Goal: Task Accomplishment & Management: Manage account settings

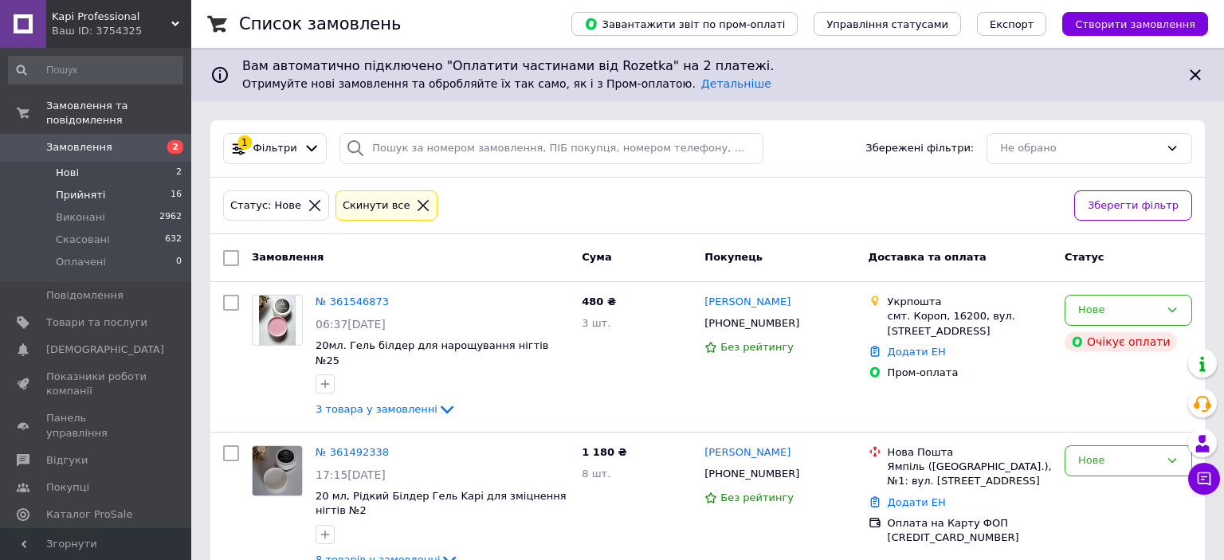
click at [79, 188] on span "Прийняті" at bounding box center [80, 195] width 49 height 14
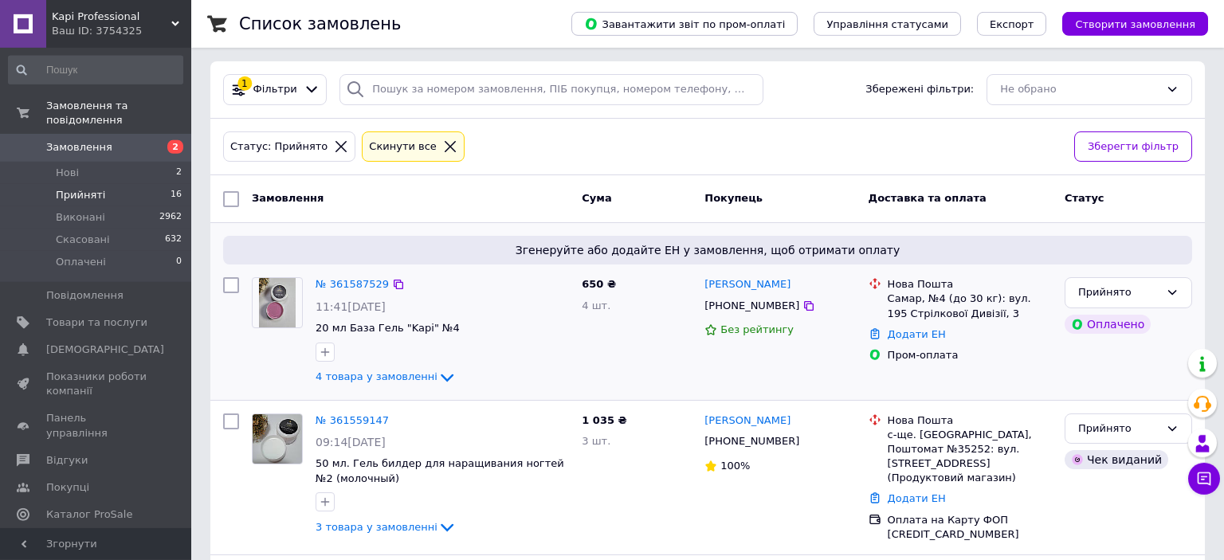
scroll to position [84, 0]
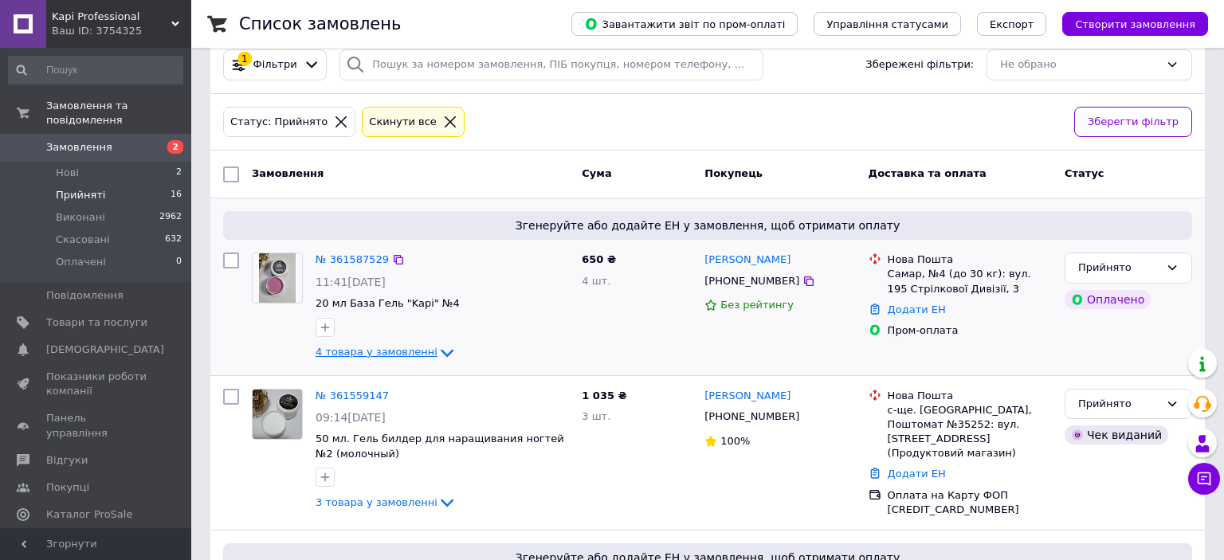
click at [437, 352] on icon at bounding box center [446, 352] width 19 height 19
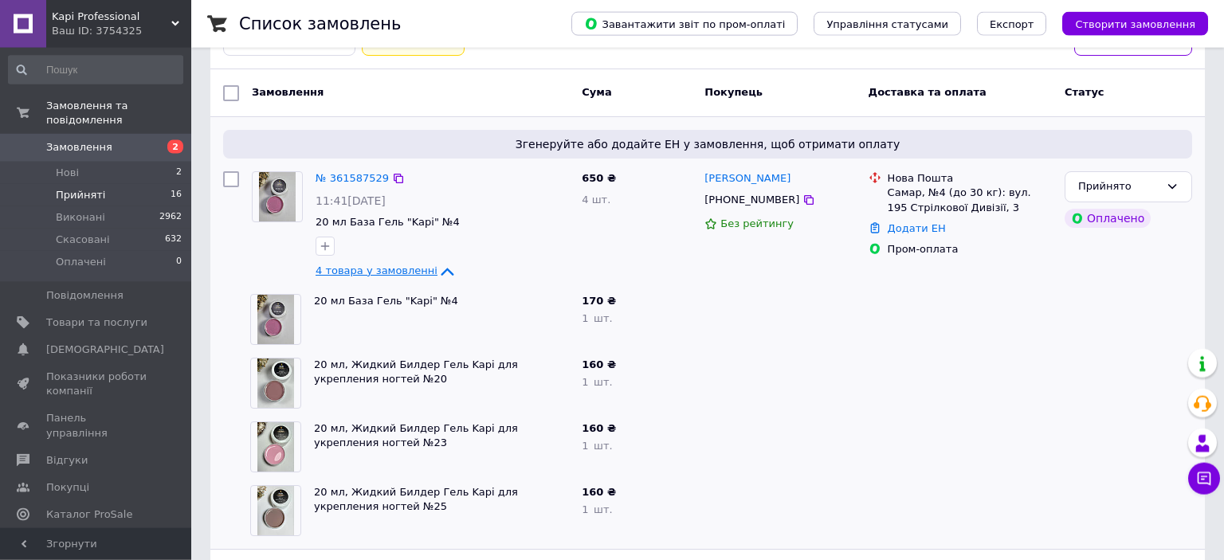
scroll to position [252, 0]
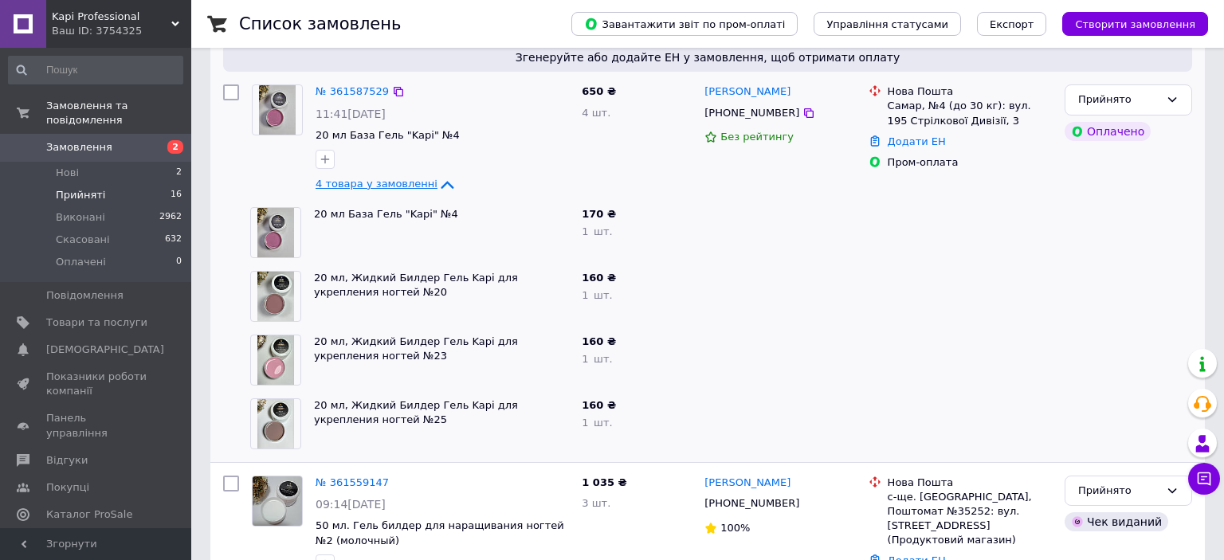
click at [437, 186] on icon at bounding box center [446, 184] width 19 height 19
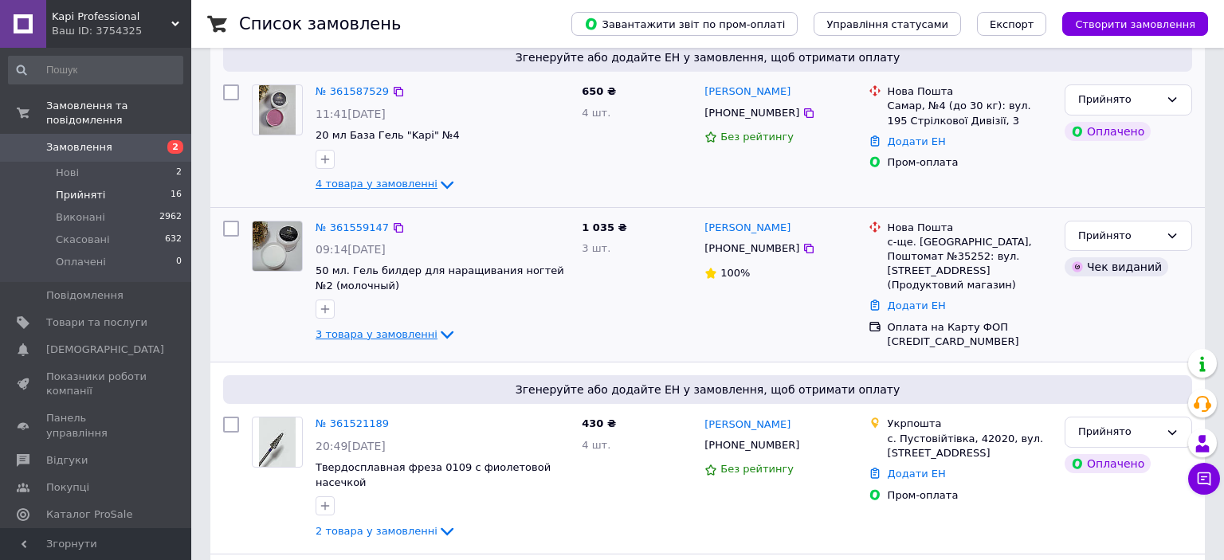
click at [437, 329] on icon at bounding box center [446, 334] width 19 height 19
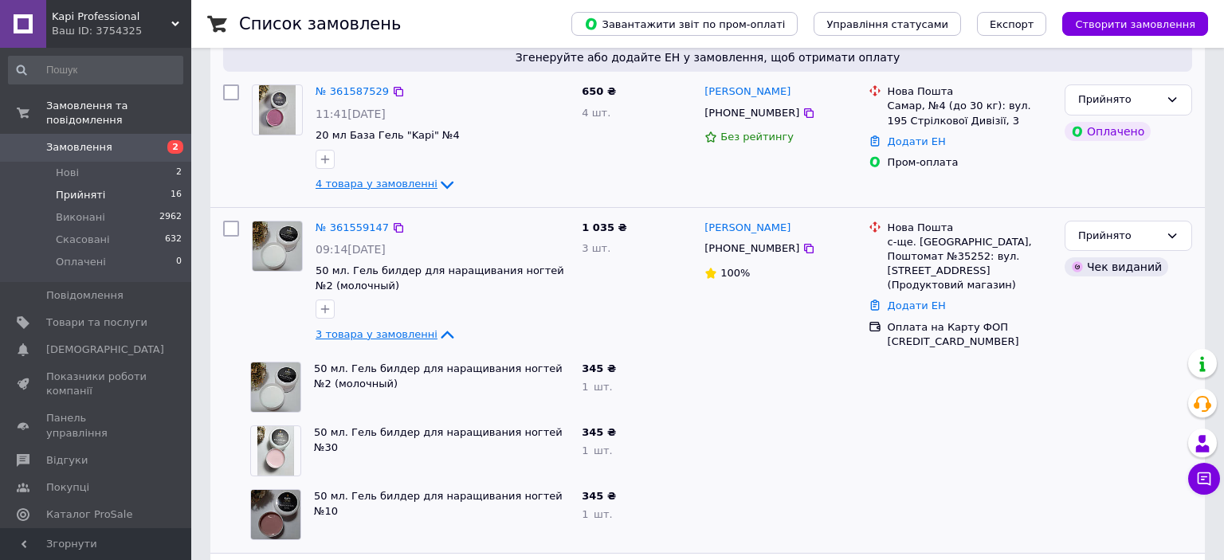
click at [437, 331] on icon at bounding box center [446, 334] width 19 height 19
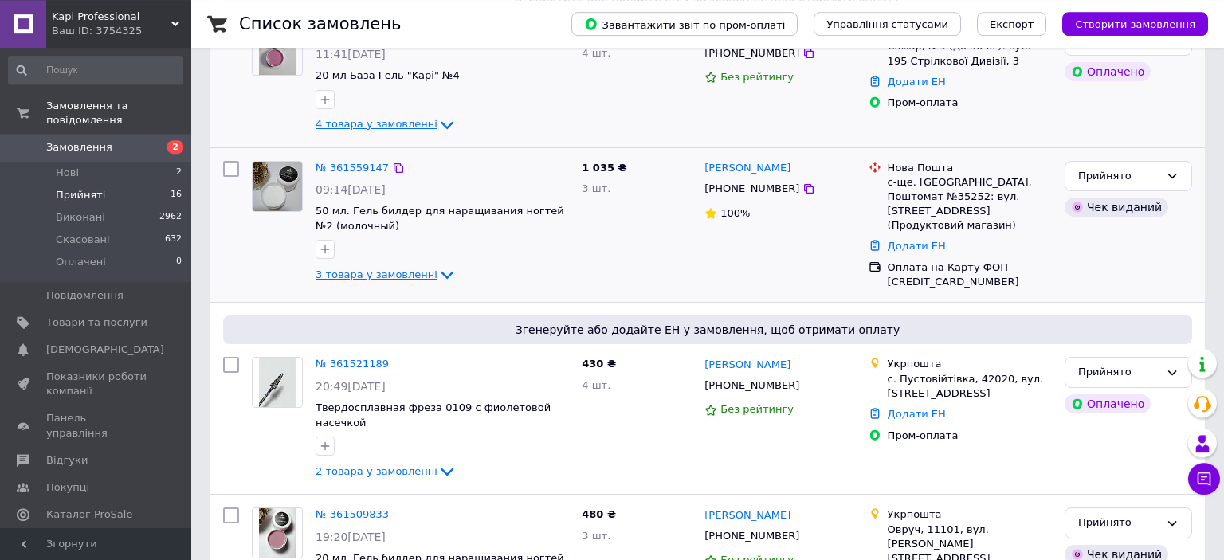
scroll to position [421, 0]
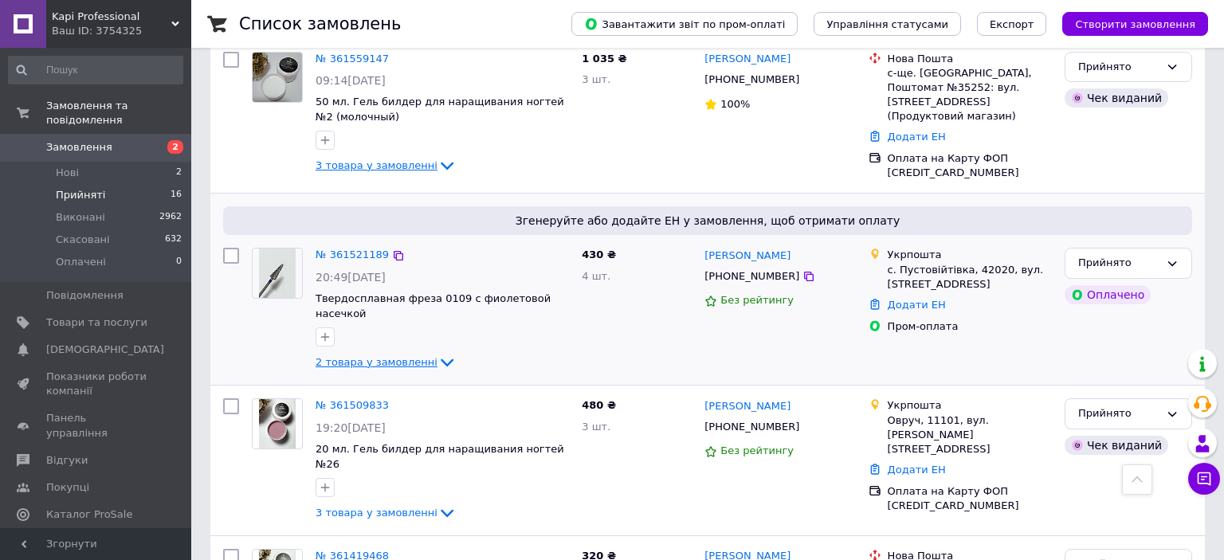
click at [437, 353] on icon at bounding box center [446, 362] width 19 height 19
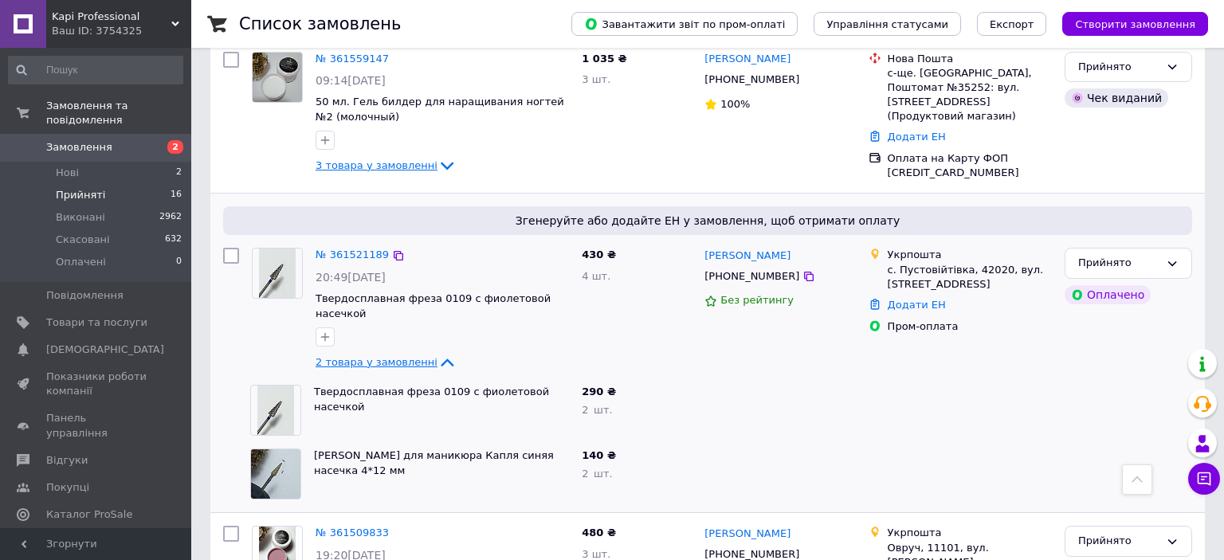
click at [437, 353] on icon at bounding box center [446, 362] width 19 height 19
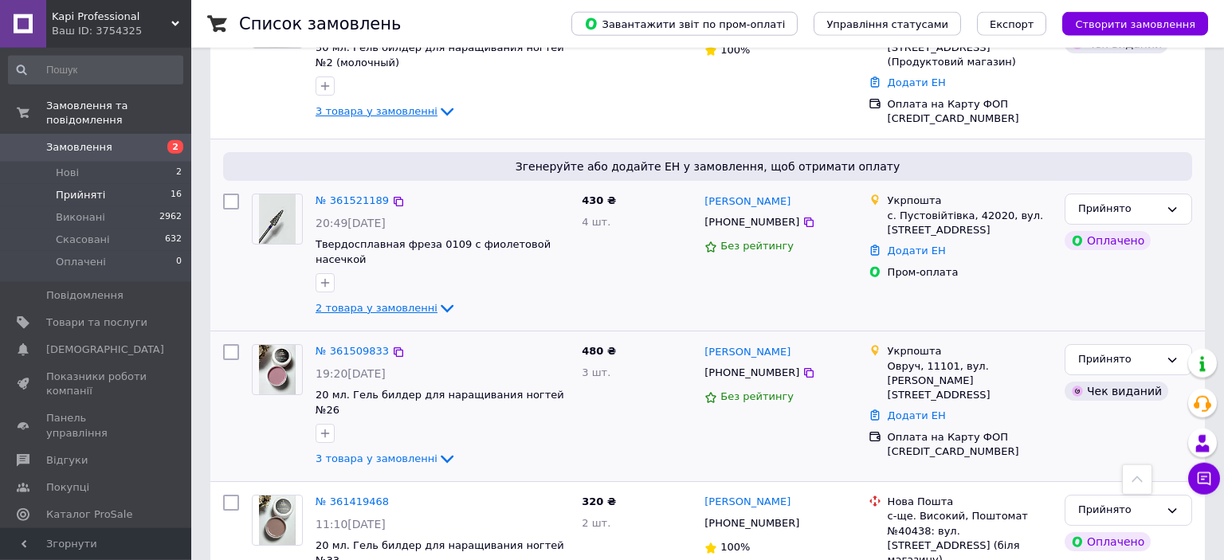
scroll to position [504, 0]
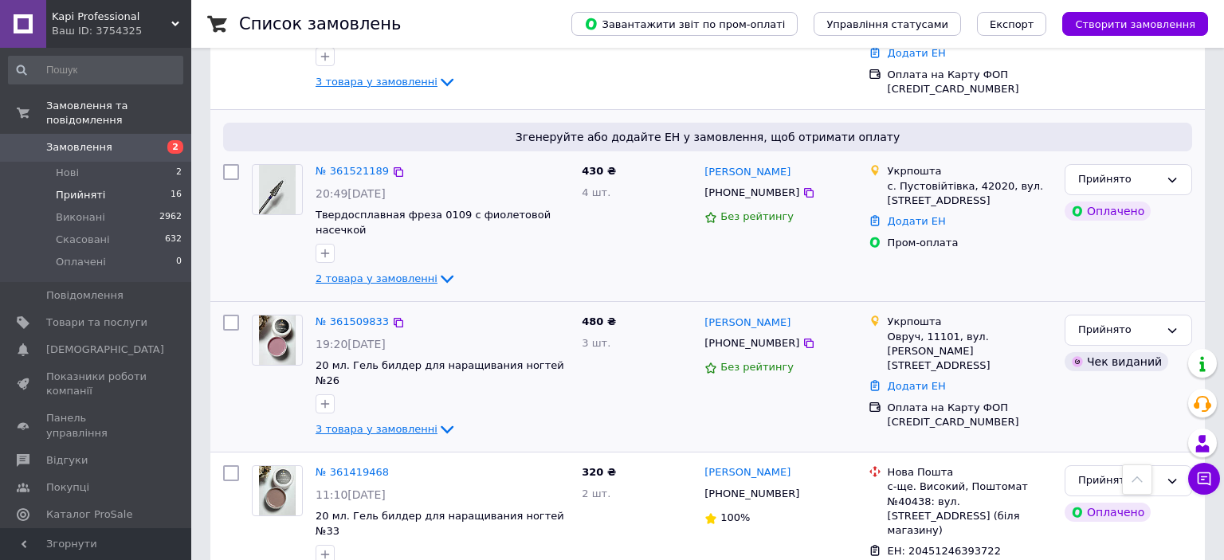
click at [437, 420] on icon at bounding box center [446, 429] width 19 height 19
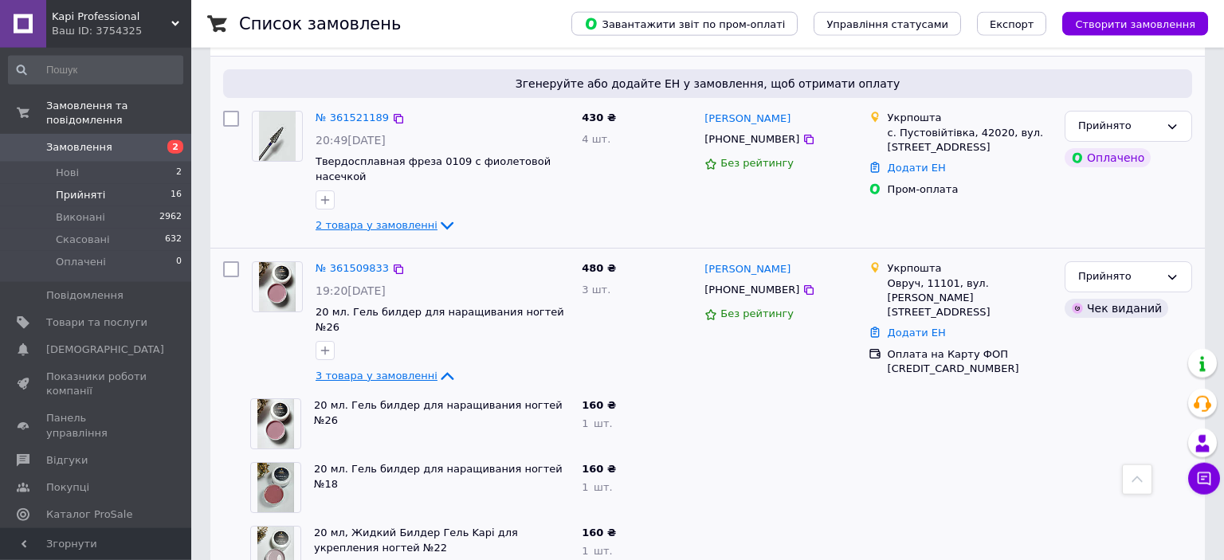
scroll to position [589, 0]
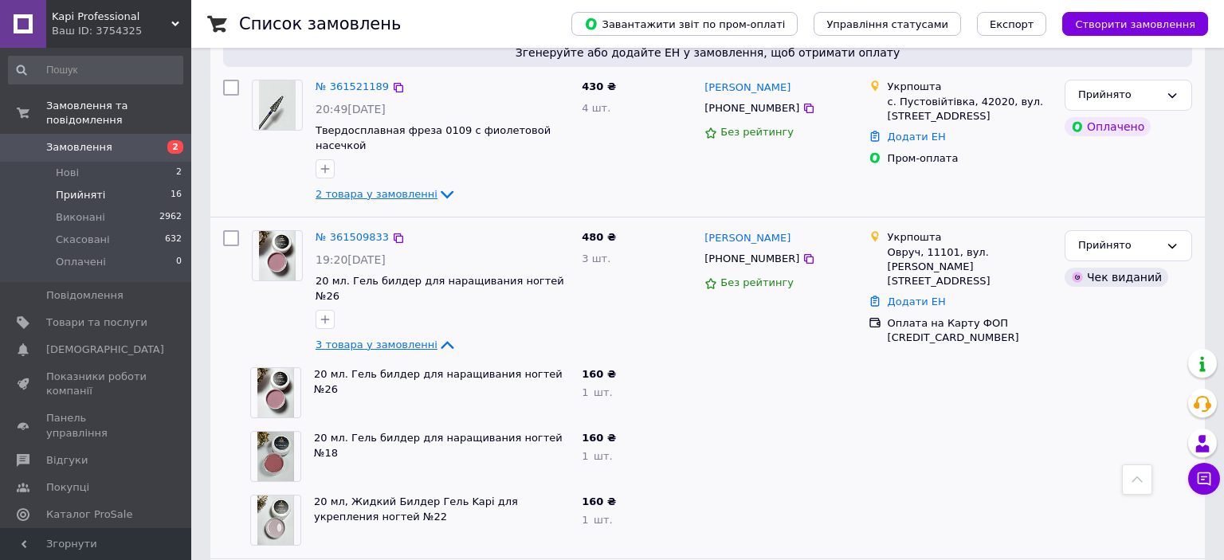
click at [437, 335] on icon at bounding box center [446, 344] width 19 height 19
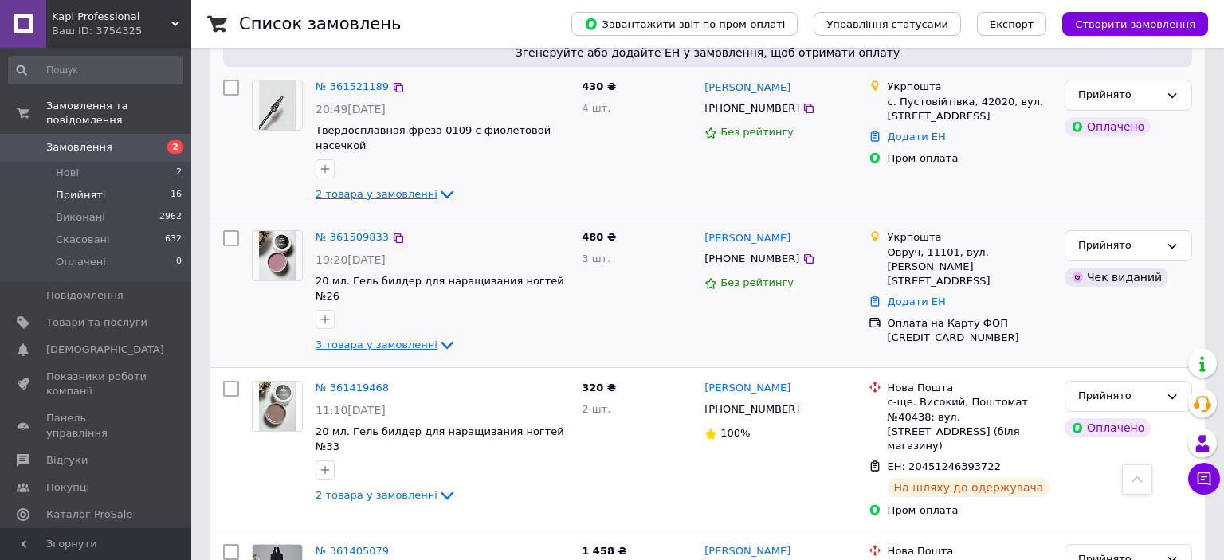
click at [441, 342] on icon at bounding box center [447, 346] width 13 height 8
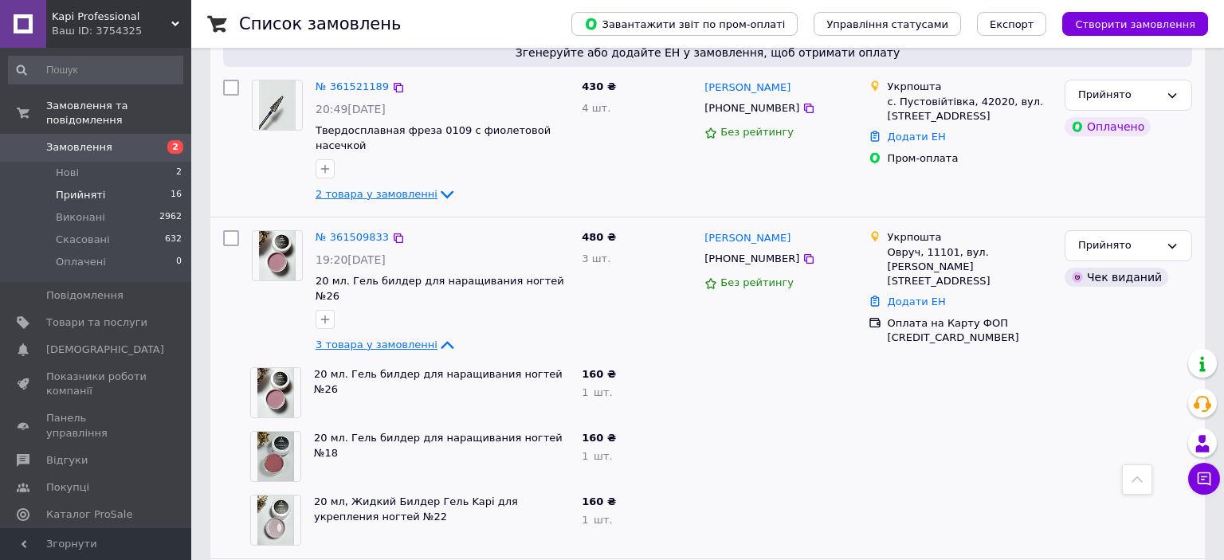
click at [437, 335] on icon at bounding box center [446, 344] width 19 height 19
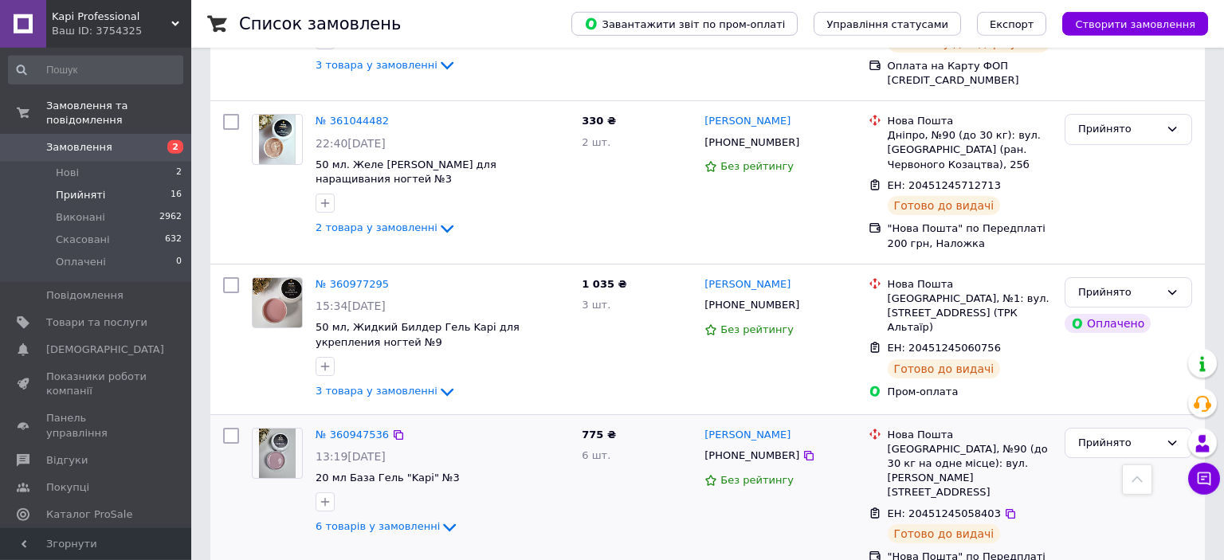
scroll to position [2256, 0]
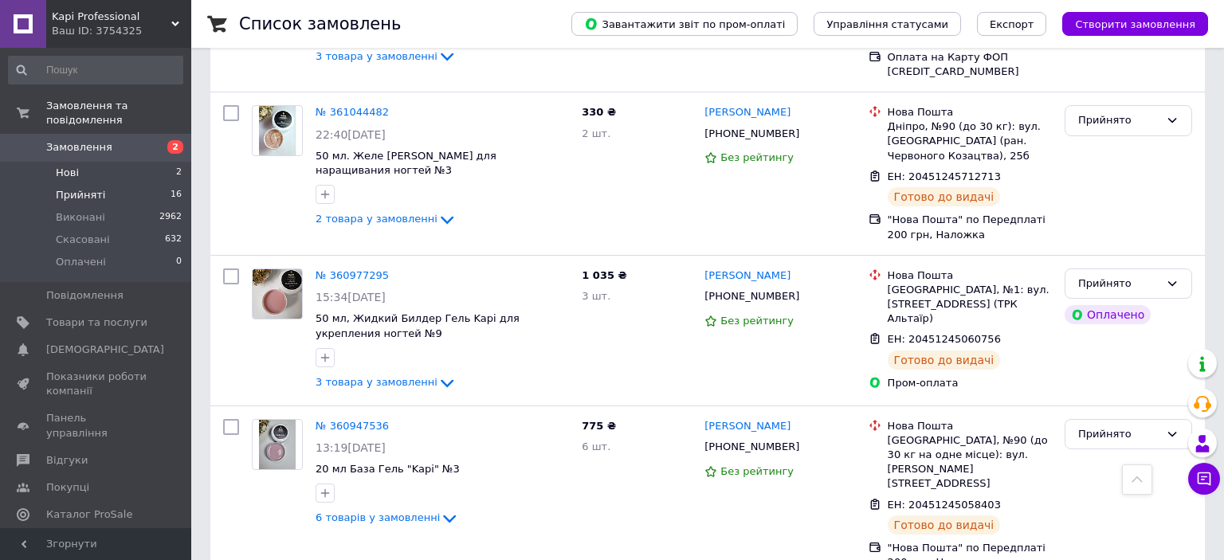
click at [66, 166] on span "Нові" at bounding box center [67, 173] width 23 height 14
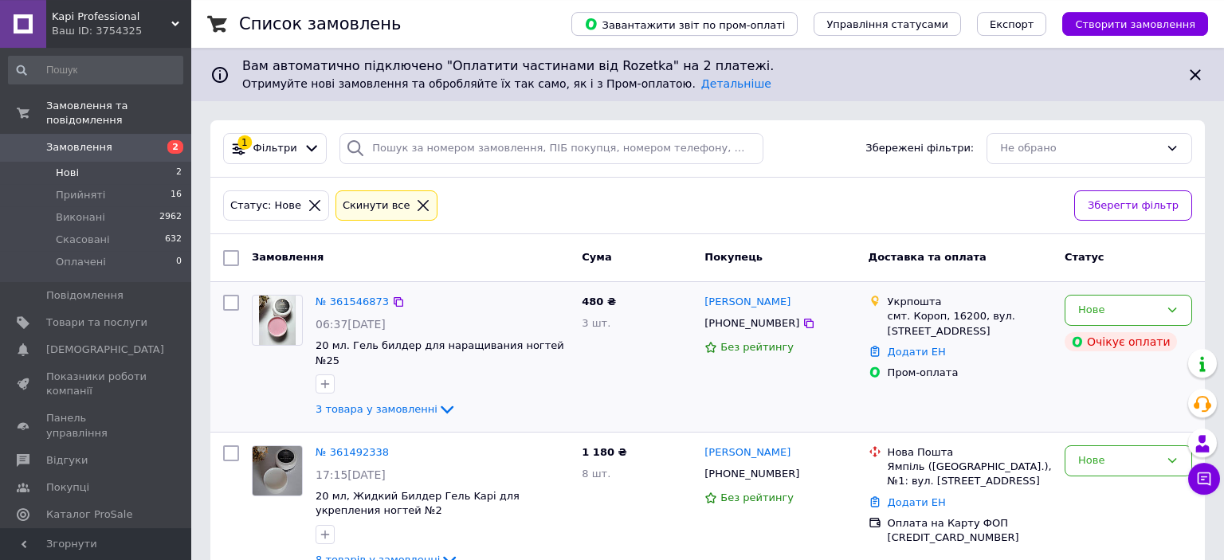
scroll to position [25, 0]
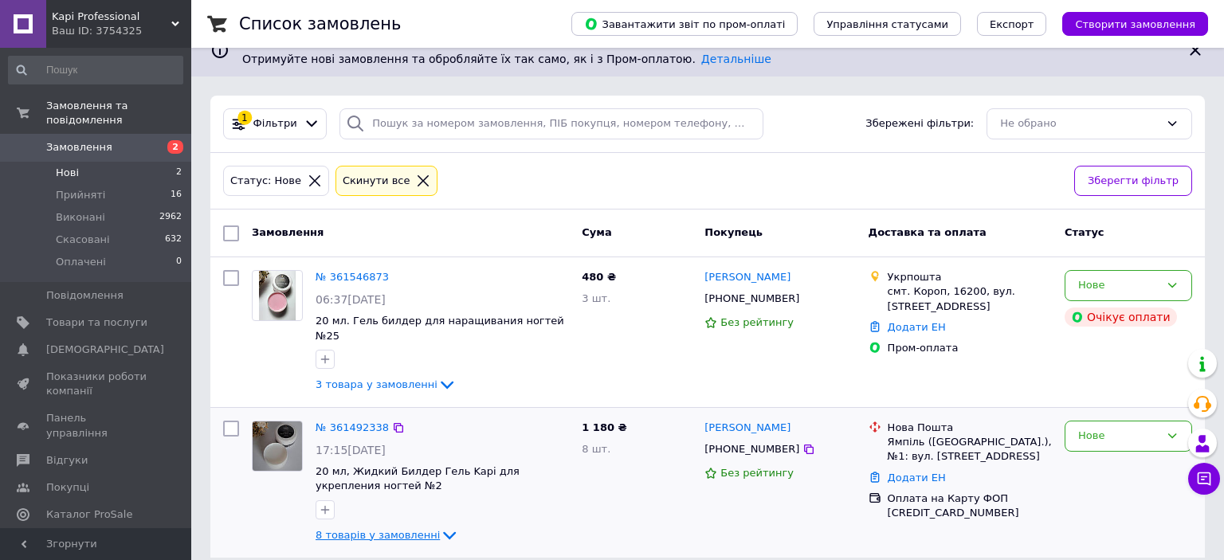
click at [440, 526] on icon at bounding box center [449, 535] width 19 height 19
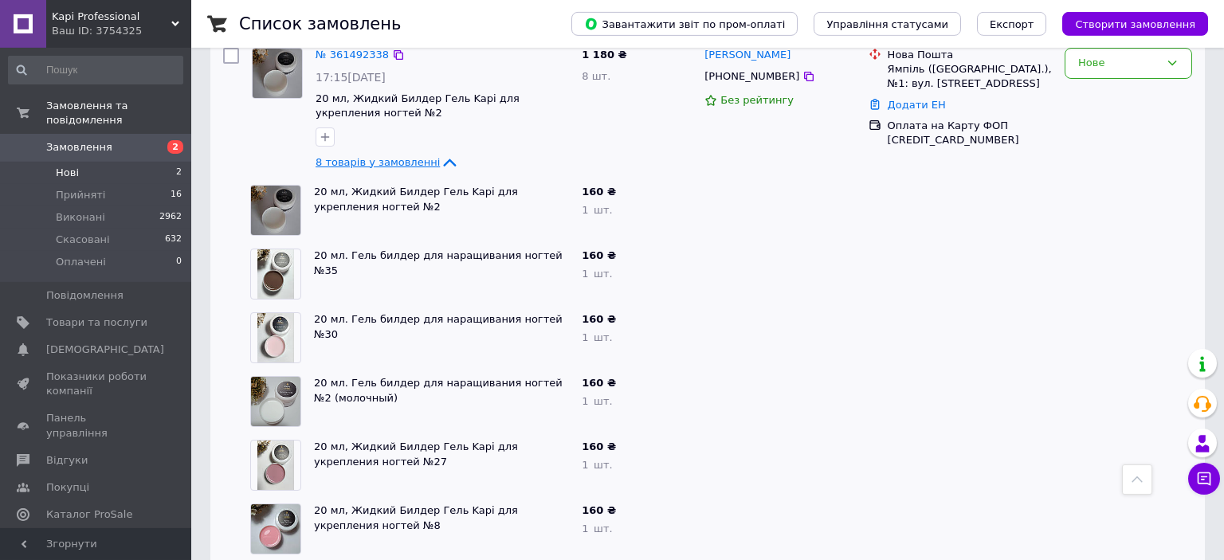
scroll to position [283, 0]
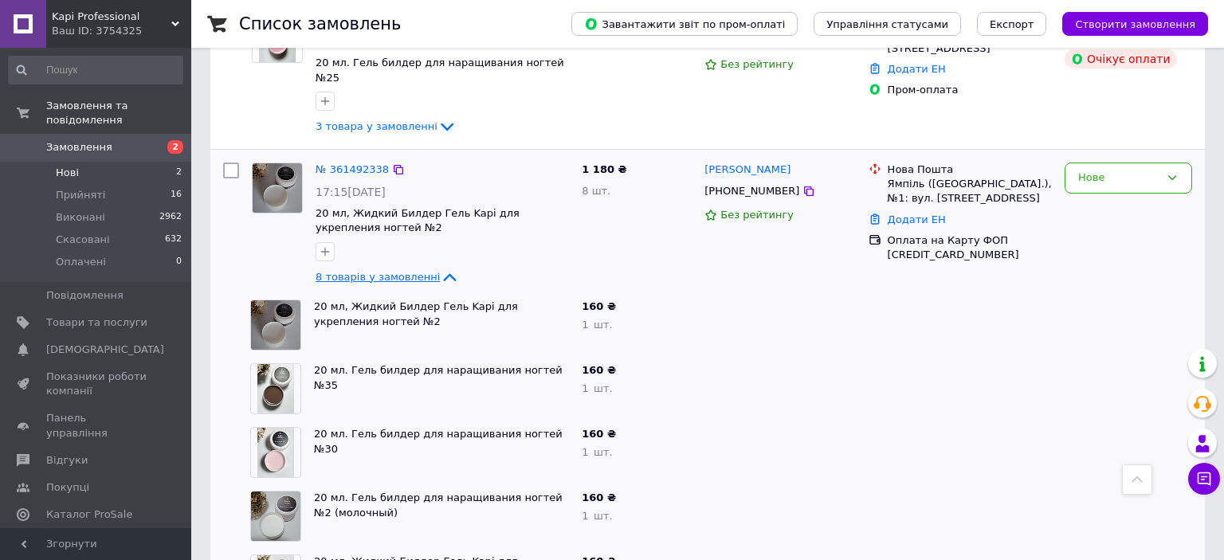
click at [444, 273] on icon at bounding box center [450, 277] width 13 height 8
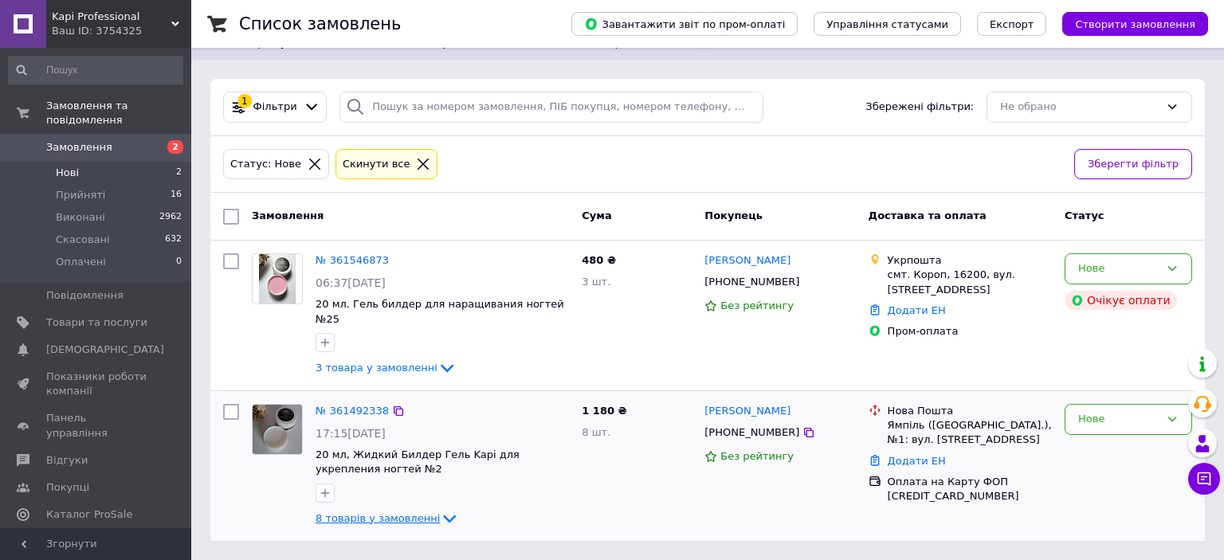
scroll to position [25, 0]
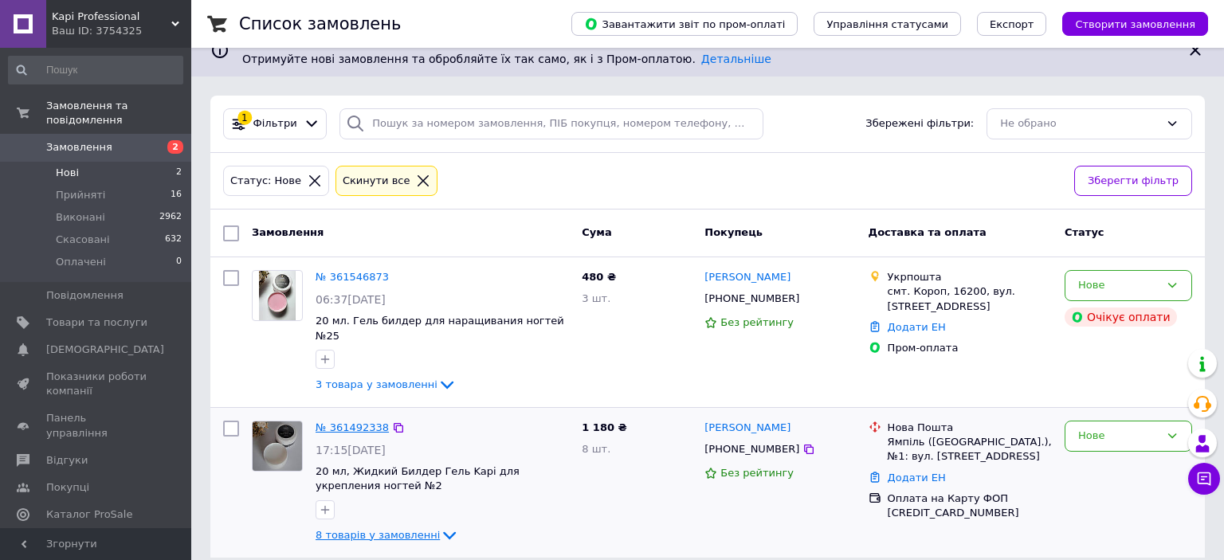
click at [349, 421] on link "№ 361492338" at bounding box center [352, 427] width 73 height 12
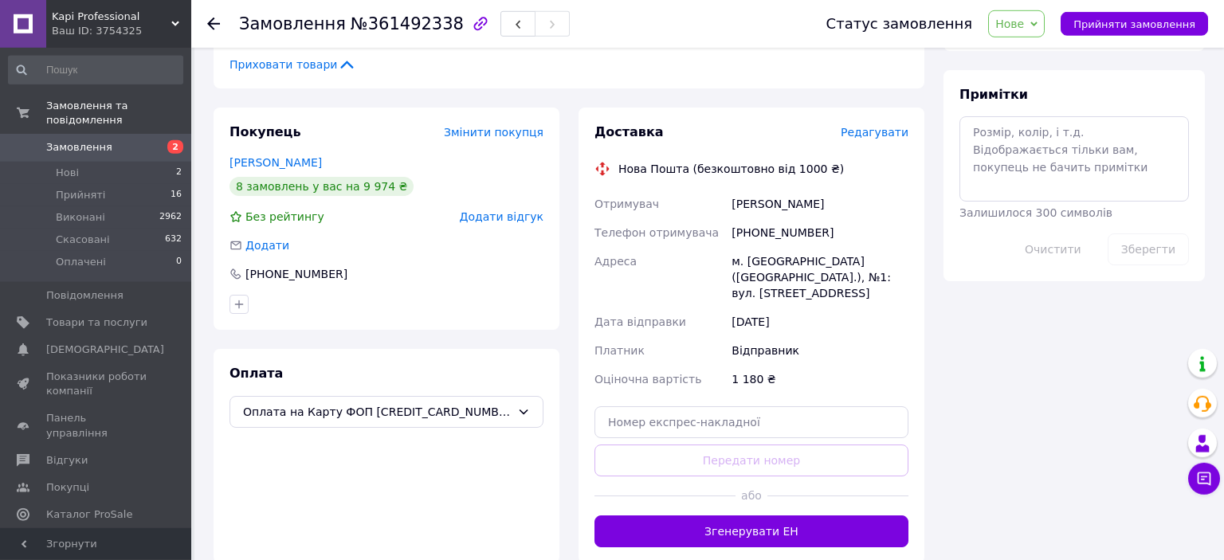
scroll to position [757, 0]
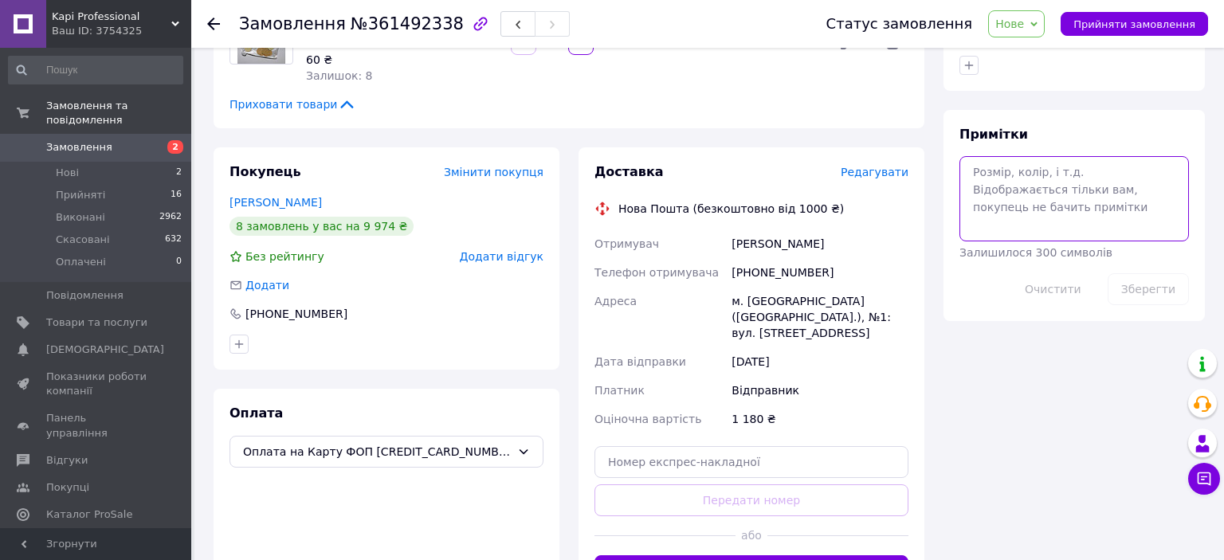
click at [998, 156] on textarea at bounding box center [1073, 198] width 229 height 84
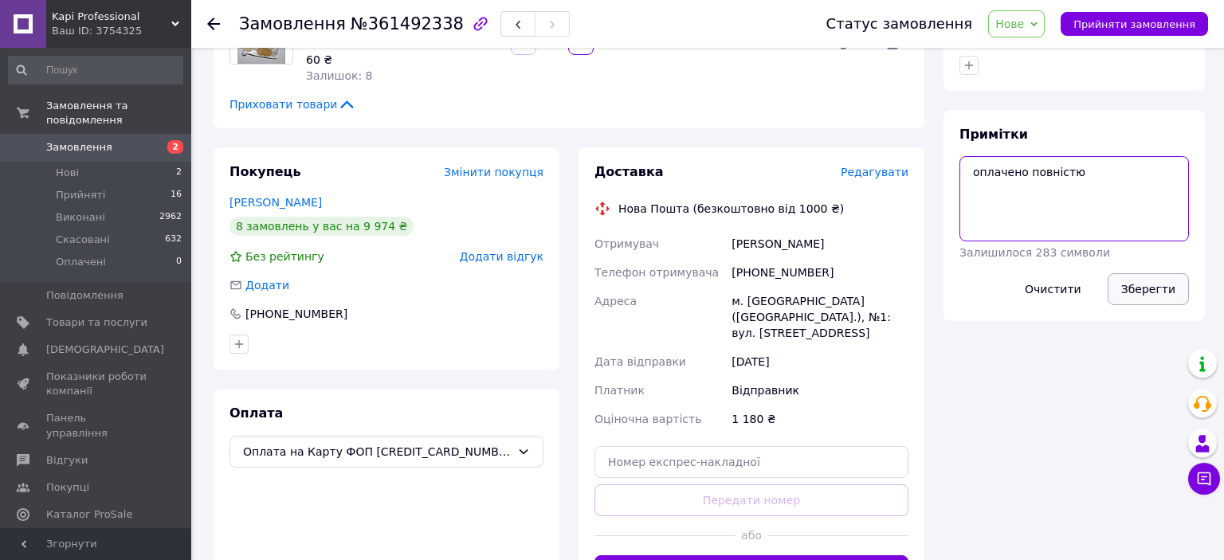
type textarea "оплачено повністю"
click at [1143, 273] on button "Зберегти" at bounding box center [1148, 289] width 81 height 32
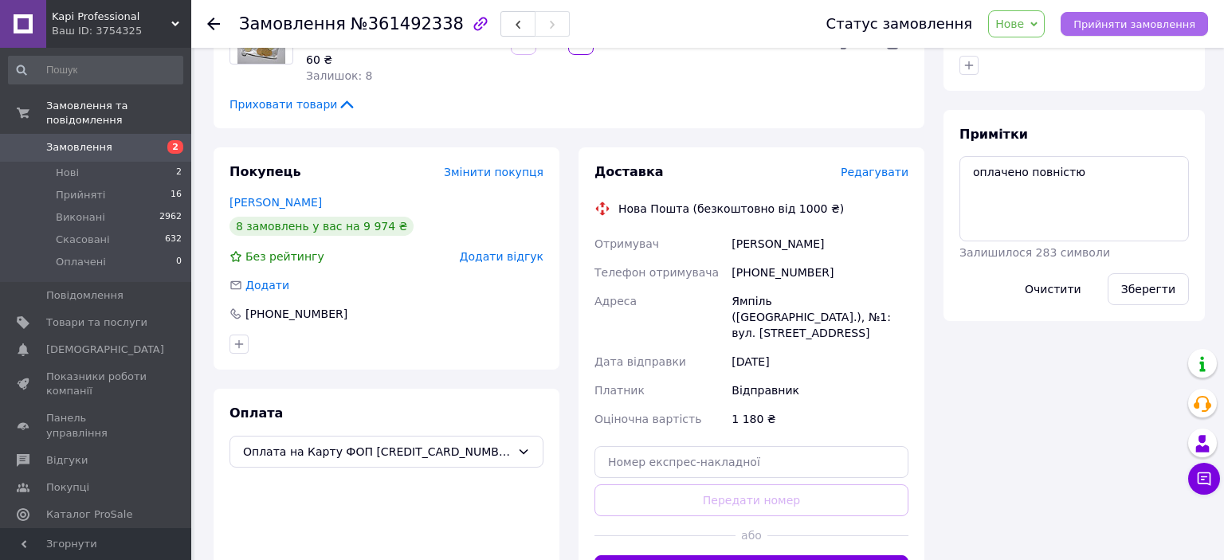
click at [1119, 26] on span "Прийняти замовлення" at bounding box center [1134, 24] width 122 height 12
click at [215, 23] on icon at bounding box center [213, 24] width 13 height 13
